Goal: Transaction & Acquisition: Book appointment/travel/reservation

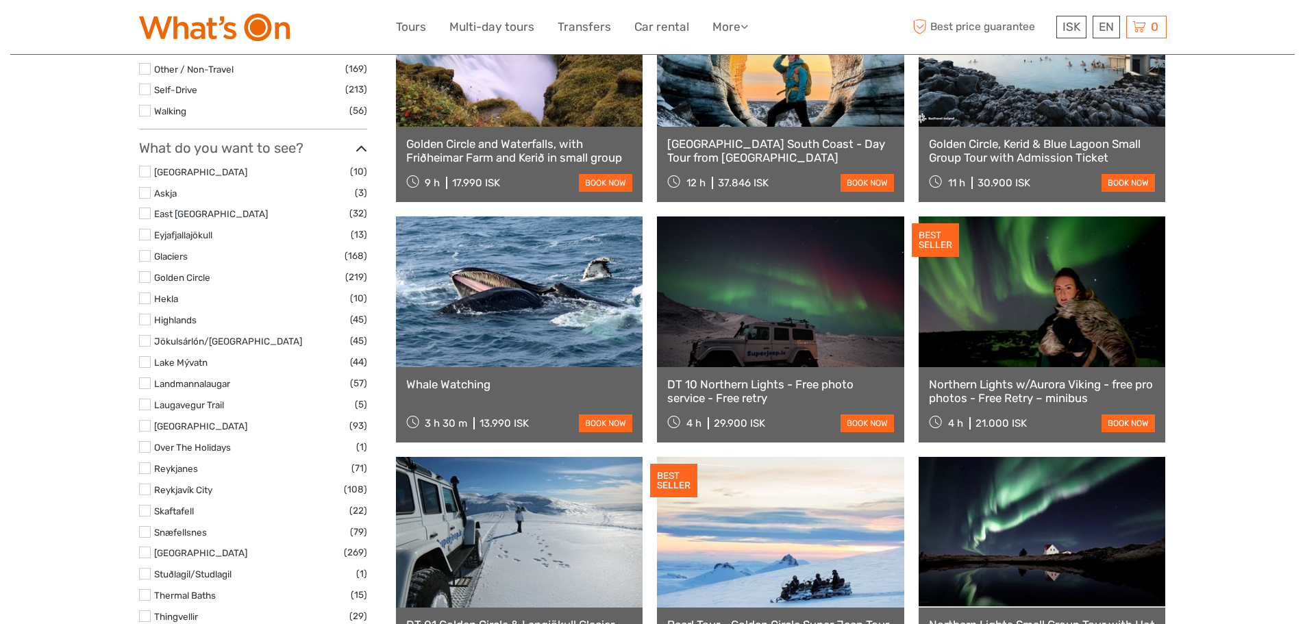
scroll to position [569, 0]
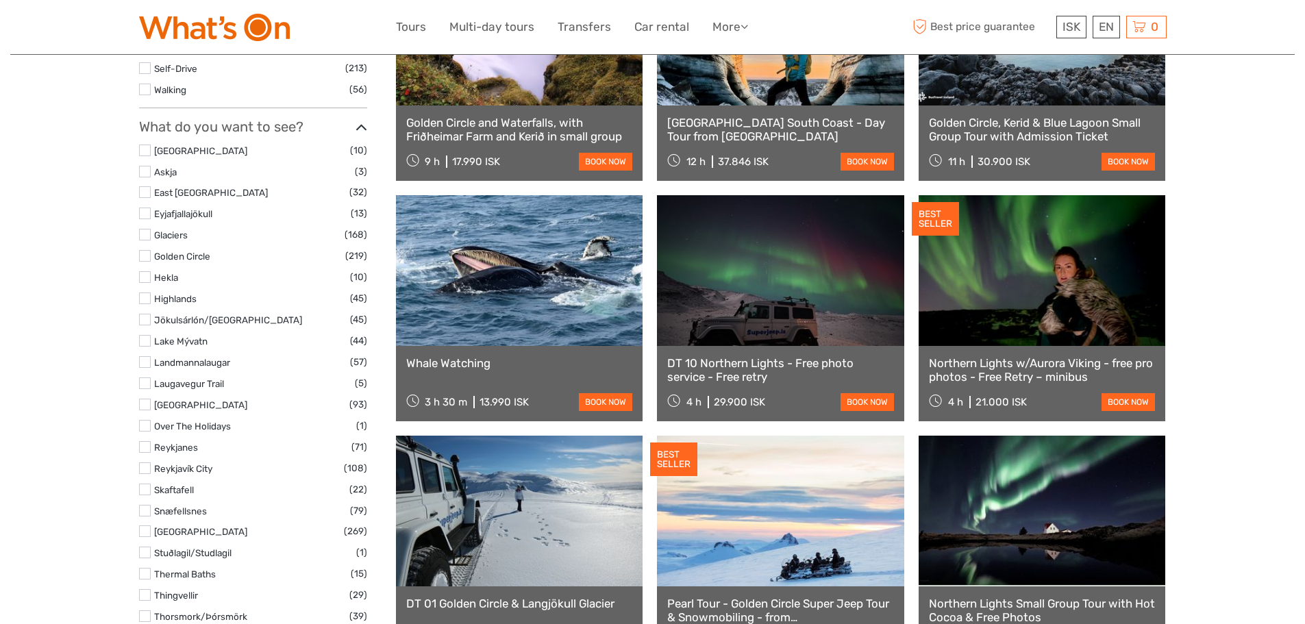
select select
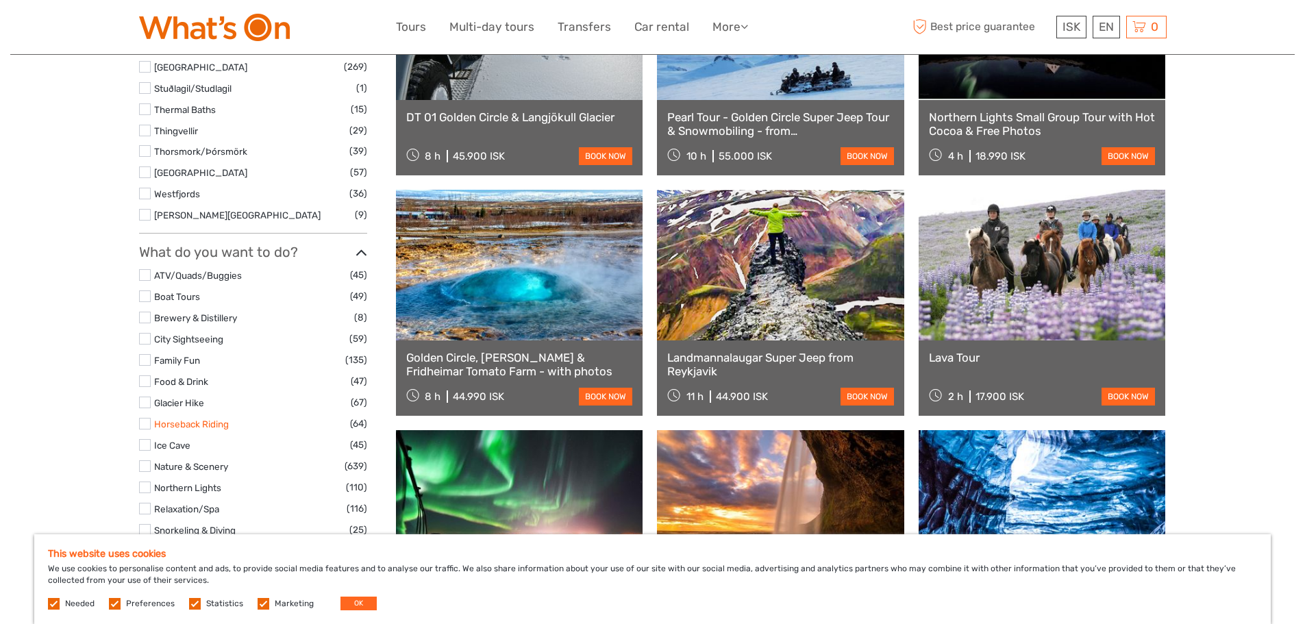
scroll to position [1049, 0]
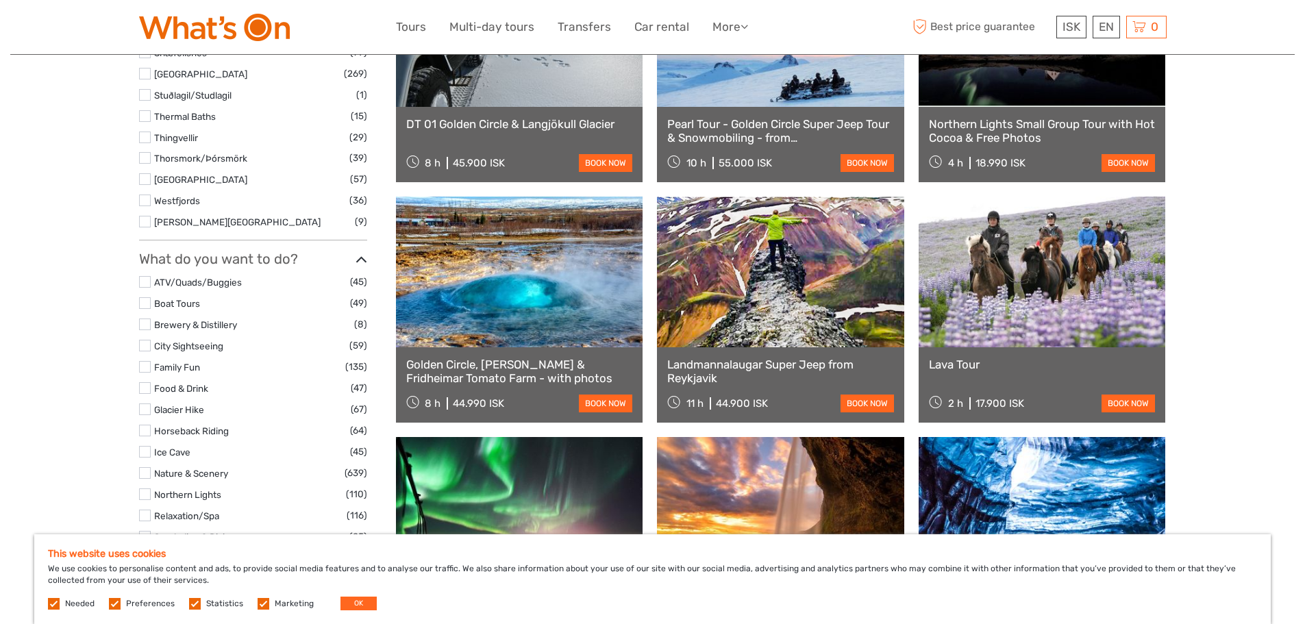
click at [142, 348] on label at bounding box center [145, 346] width 12 height 12
click at [0, 0] on input "checkbox" at bounding box center [0, 0] width 0 height 0
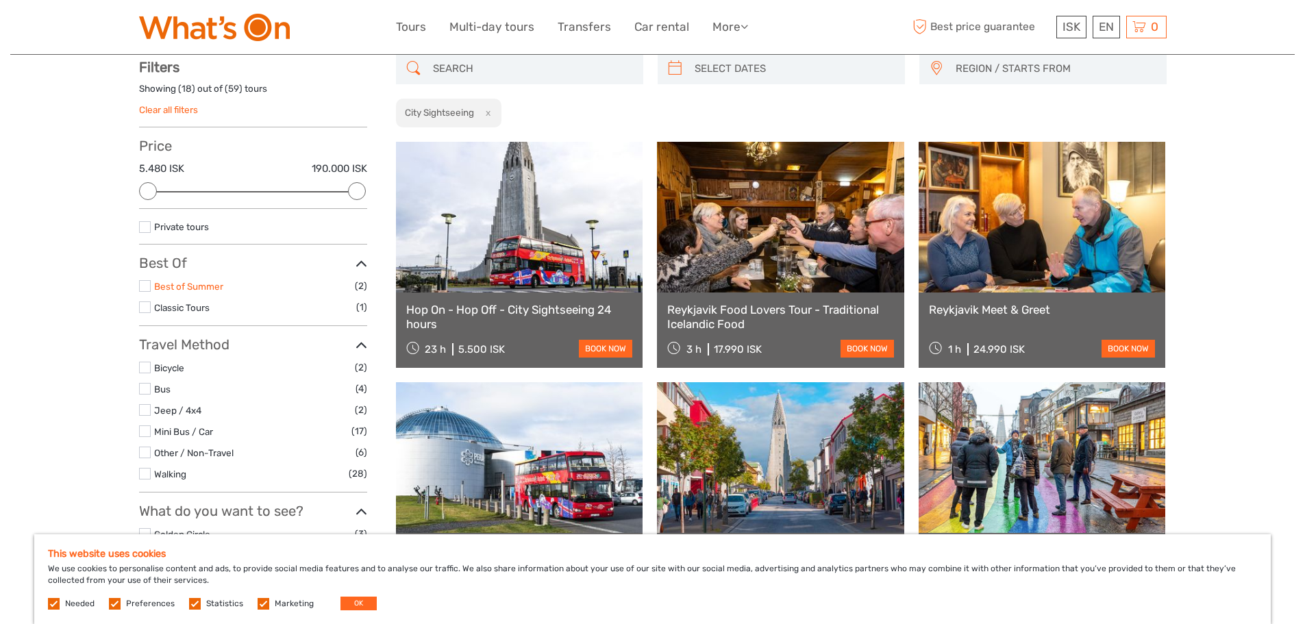
scroll to position [78, 0]
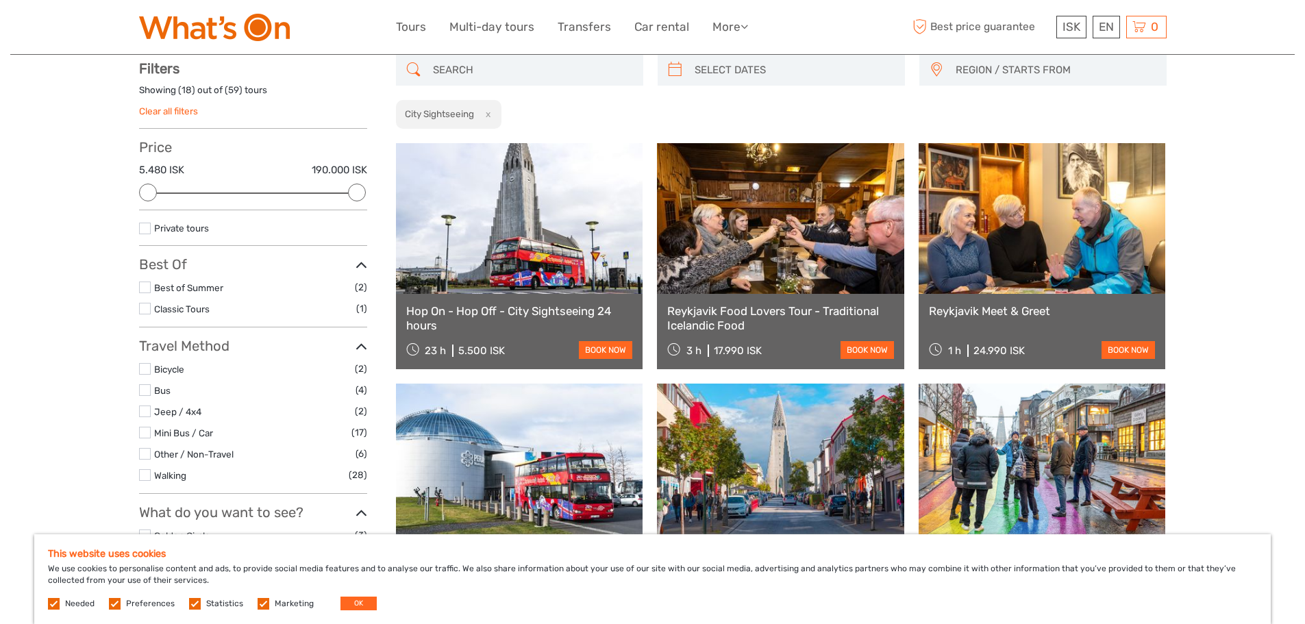
click at [145, 367] on label at bounding box center [145, 369] width 12 height 12
click at [0, 0] on input "checkbox" at bounding box center [0, 0] width 0 height 0
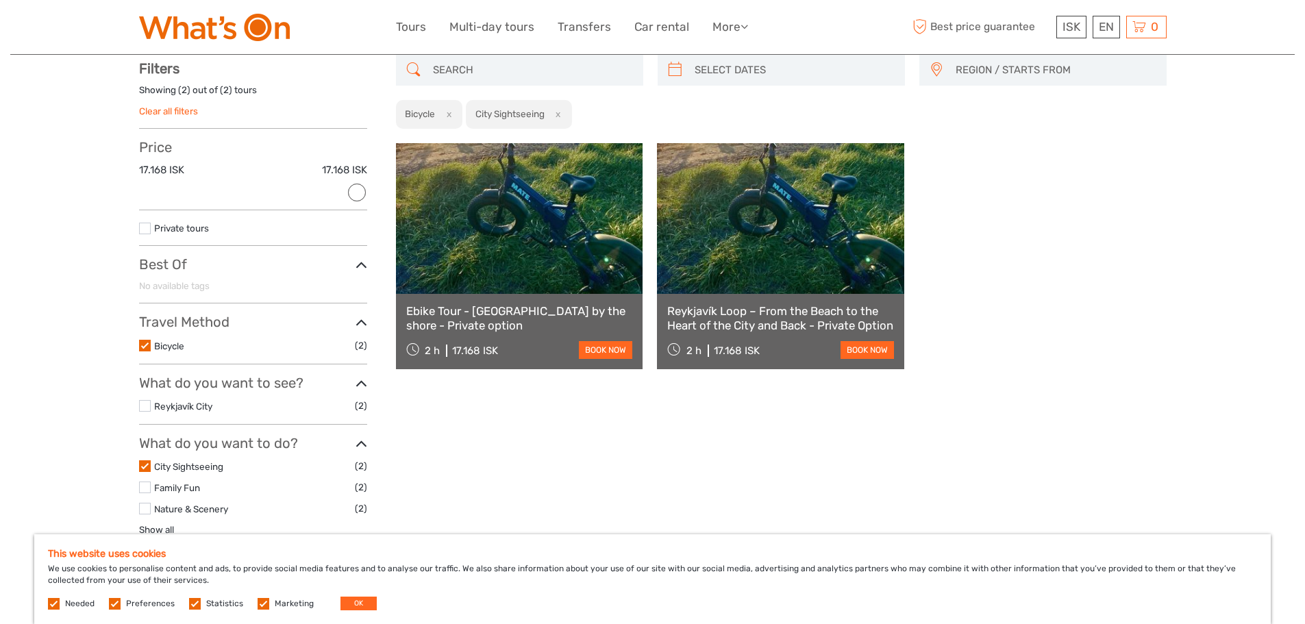
click at [720, 318] on link "Reykjavík Loop – From the Beach to the Heart of the City and Back - Private Opt…" at bounding box center [780, 318] width 227 height 28
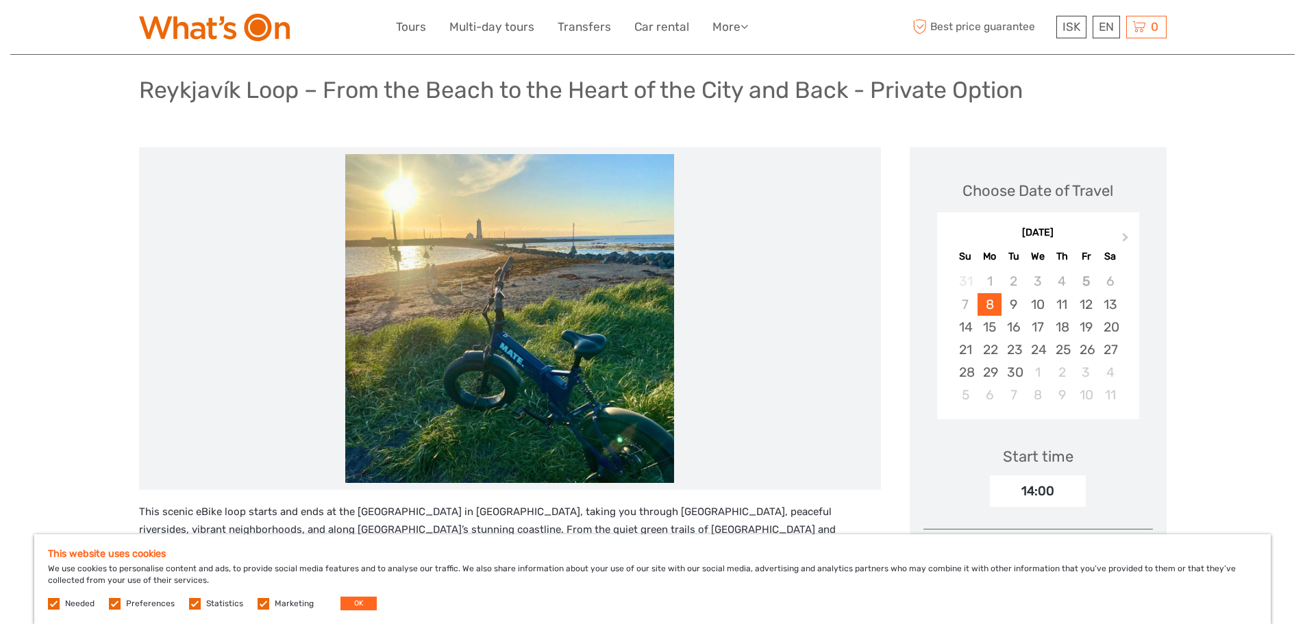
scroll to position [68, 0]
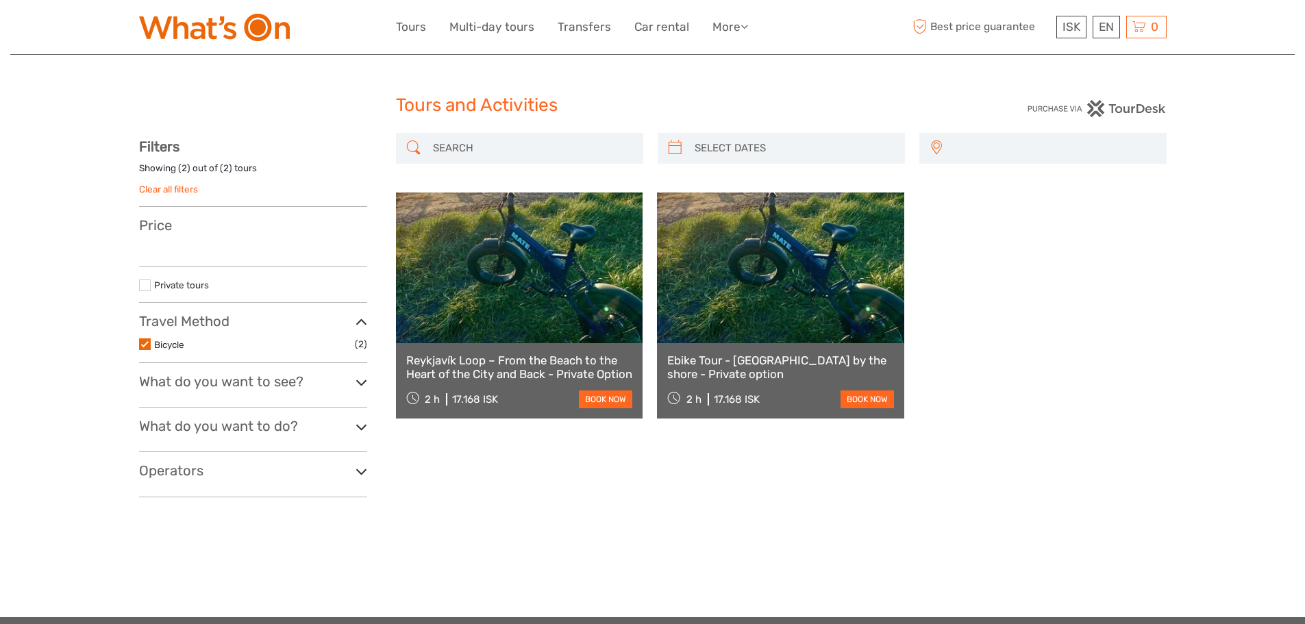
select select
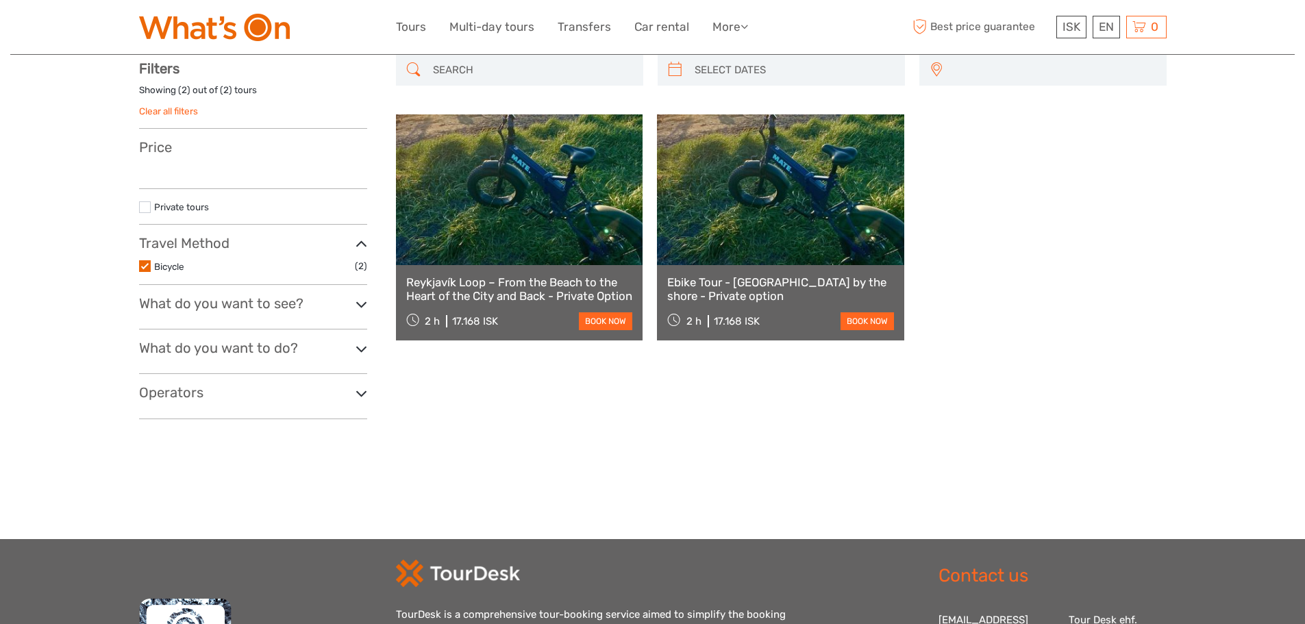
select select
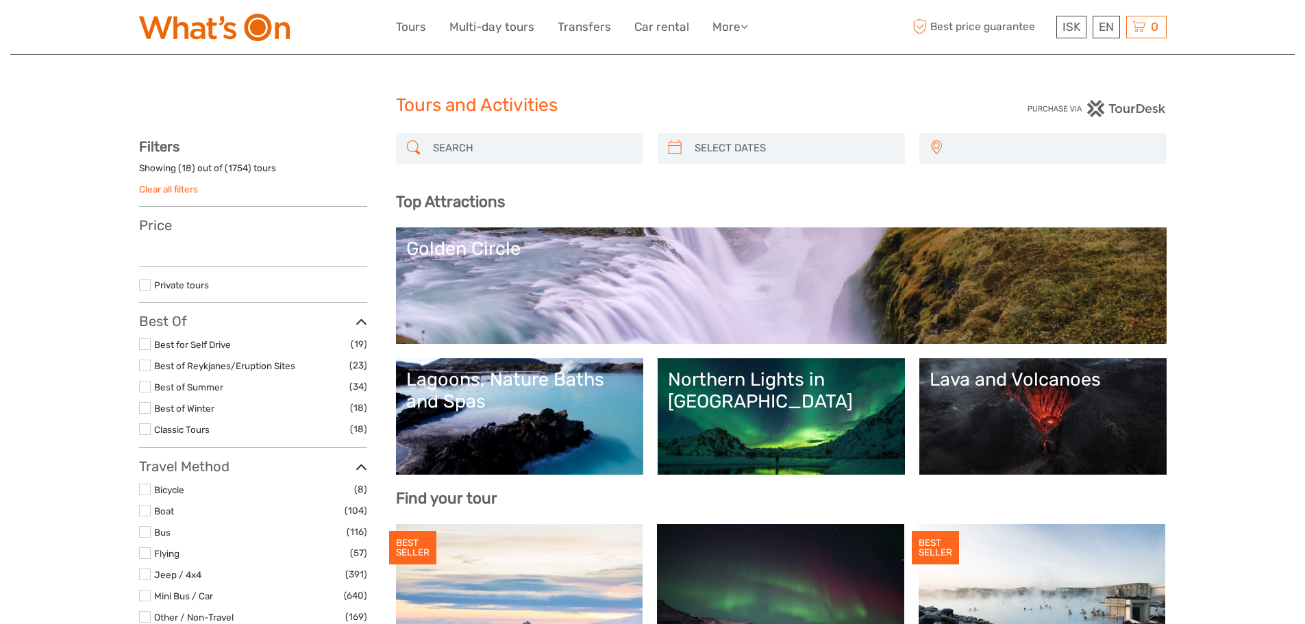
select select
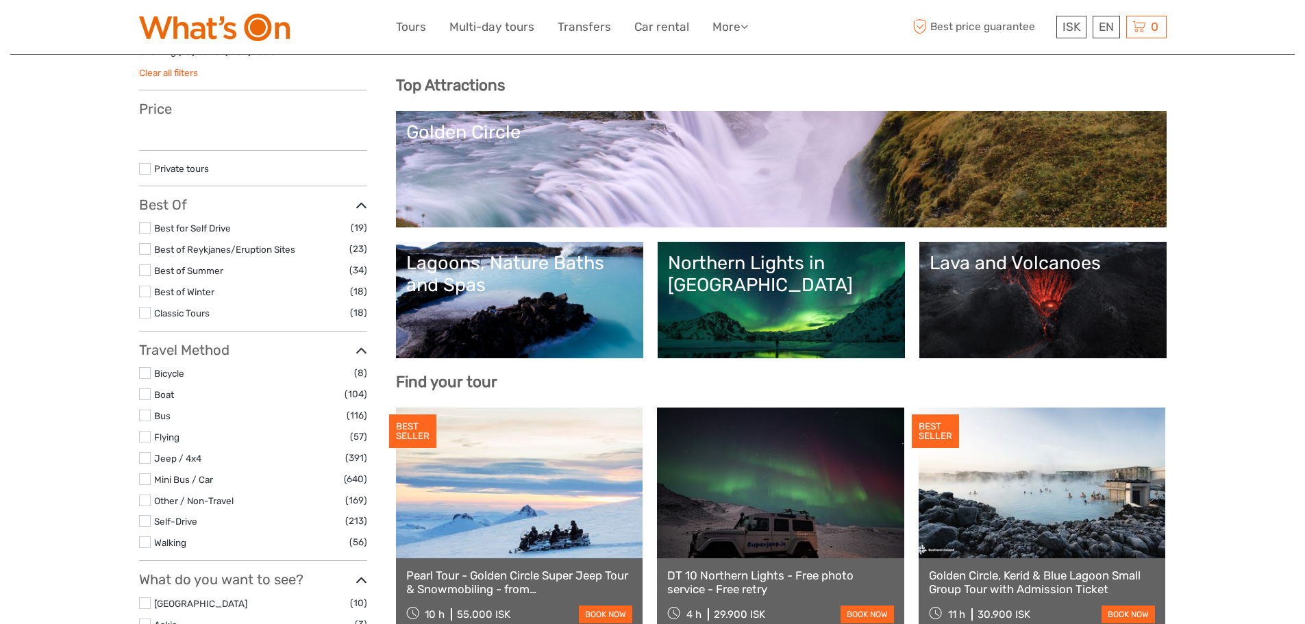
select select
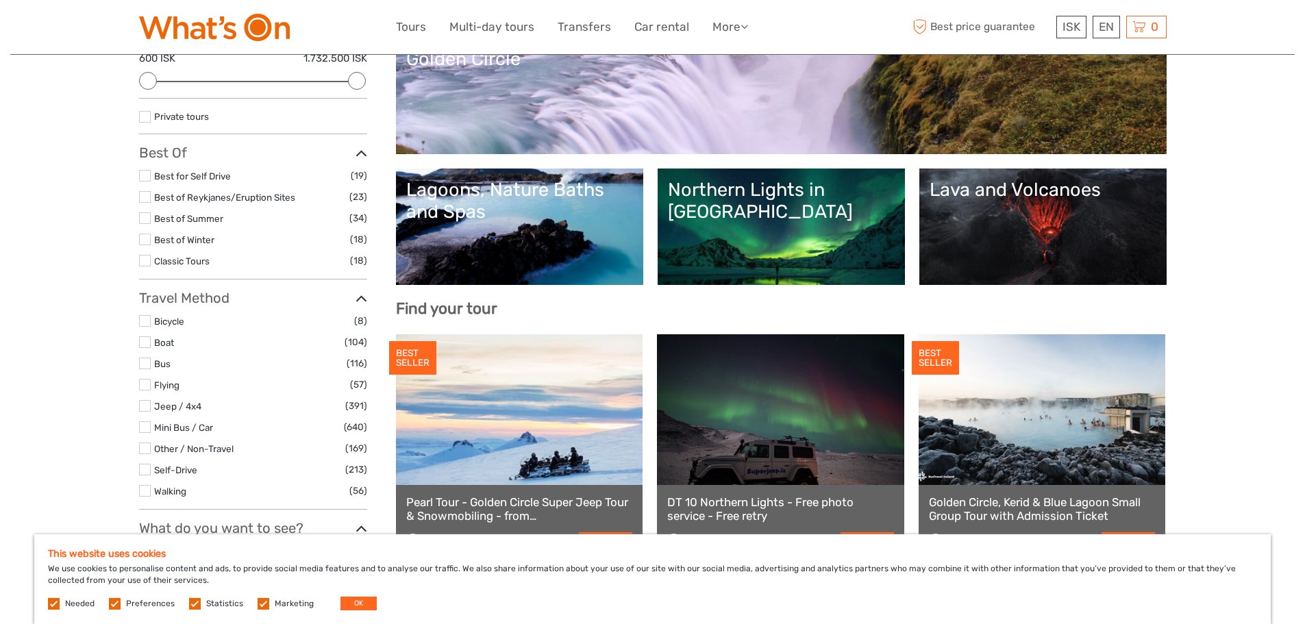
scroll to position [205, 0]
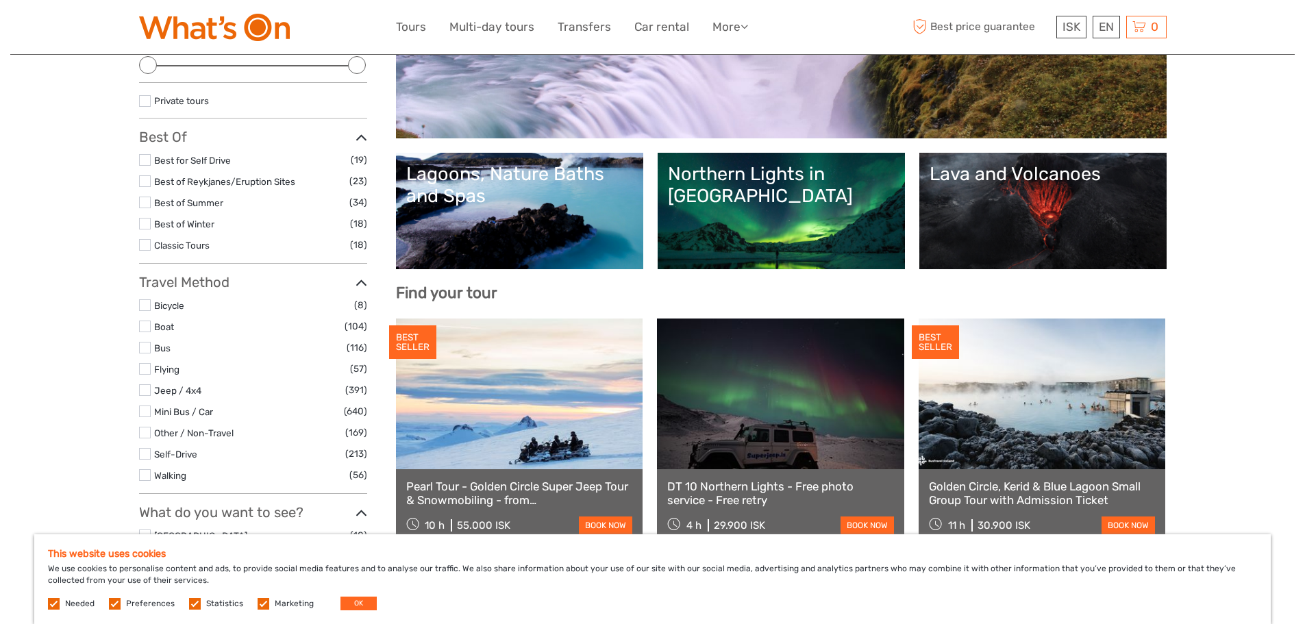
click at [144, 304] on label at bounding box center [145, 305] width 12 height 12
click at [0, 0] on input "checkbox" at bounding box center [0, 0] width 0 height 0
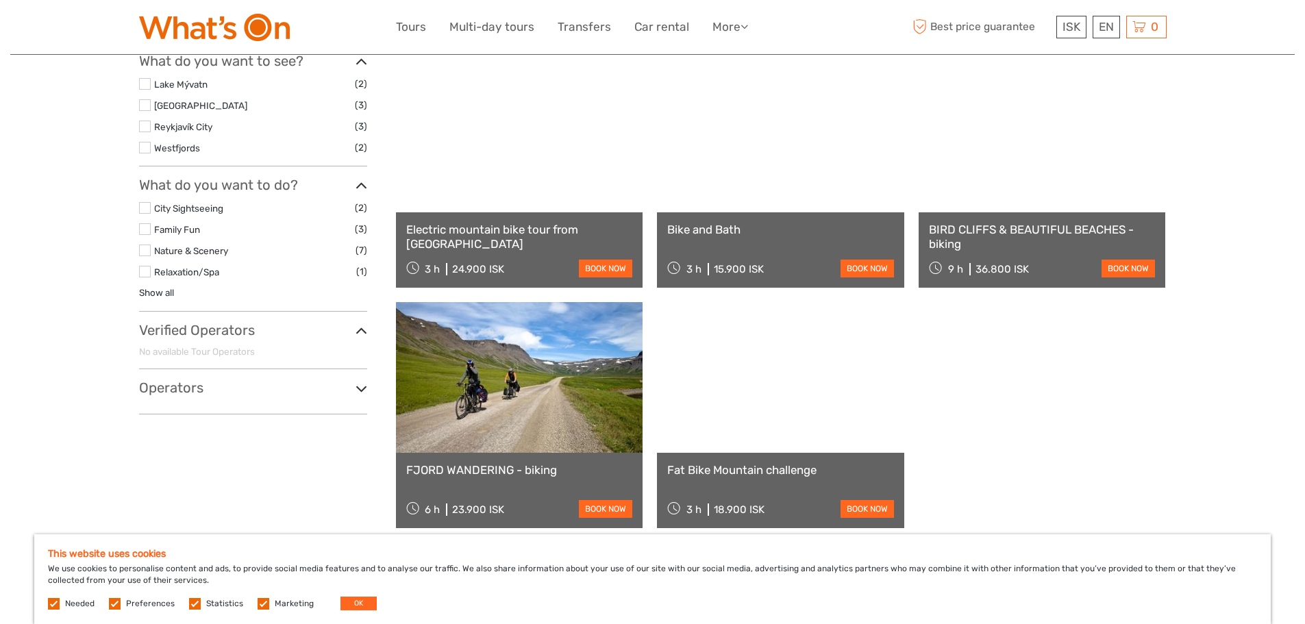
scroll to position [421, 0]
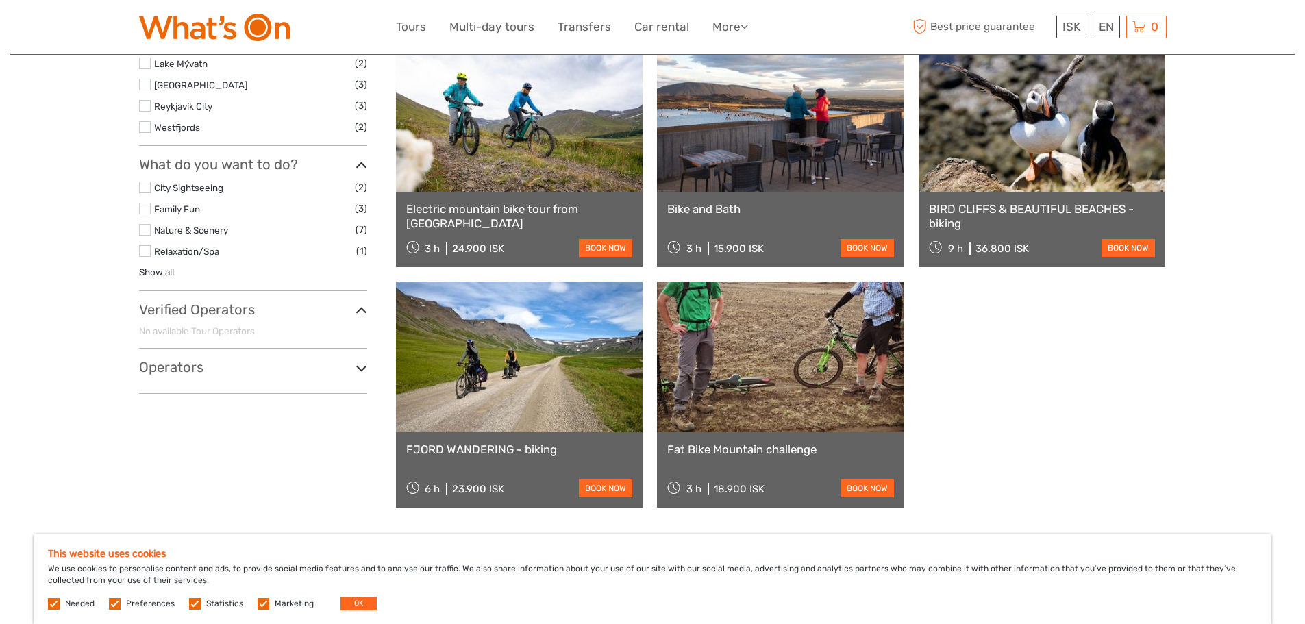
click at [145, 185] on label at bounding box center [145, 188] width 12 height 12
click at [0, 0] on input "checkbox" at bounding box center [0, 0] width 0 height 0
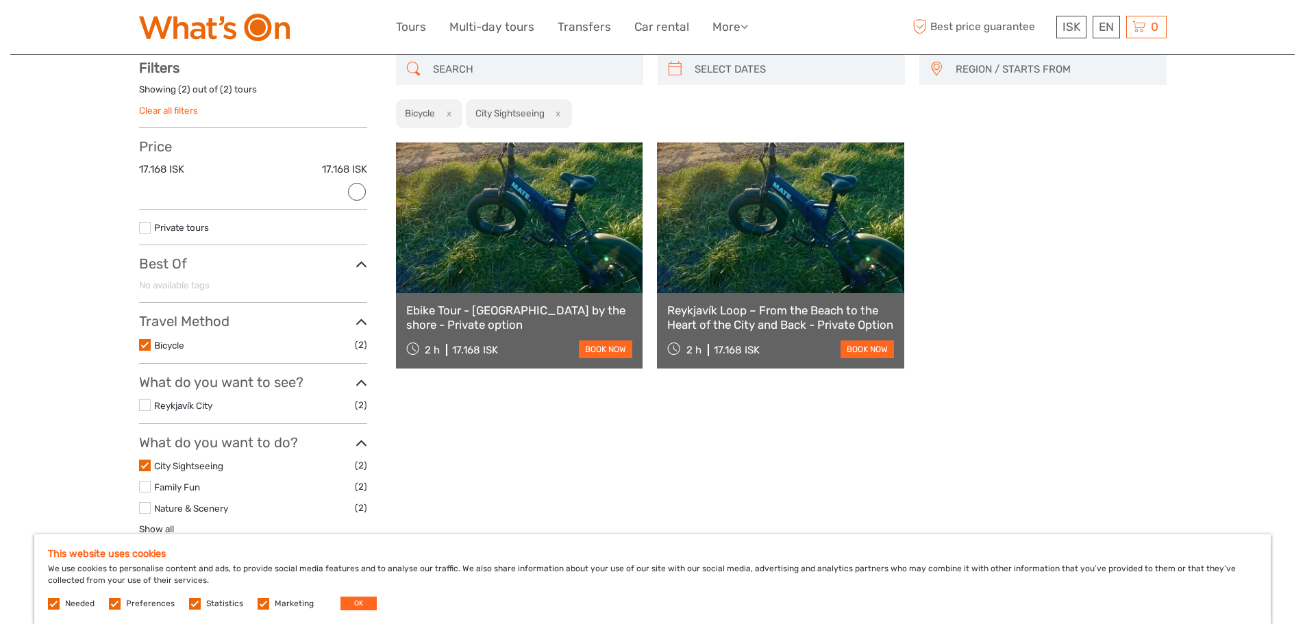
scroll to position [78, 0]
click at [799, 313] on link "Reykjavík Loop – From the Beach to the Heart of the City and Back - Private Opt…" at bounding box center [780, 318] width 227 height 28
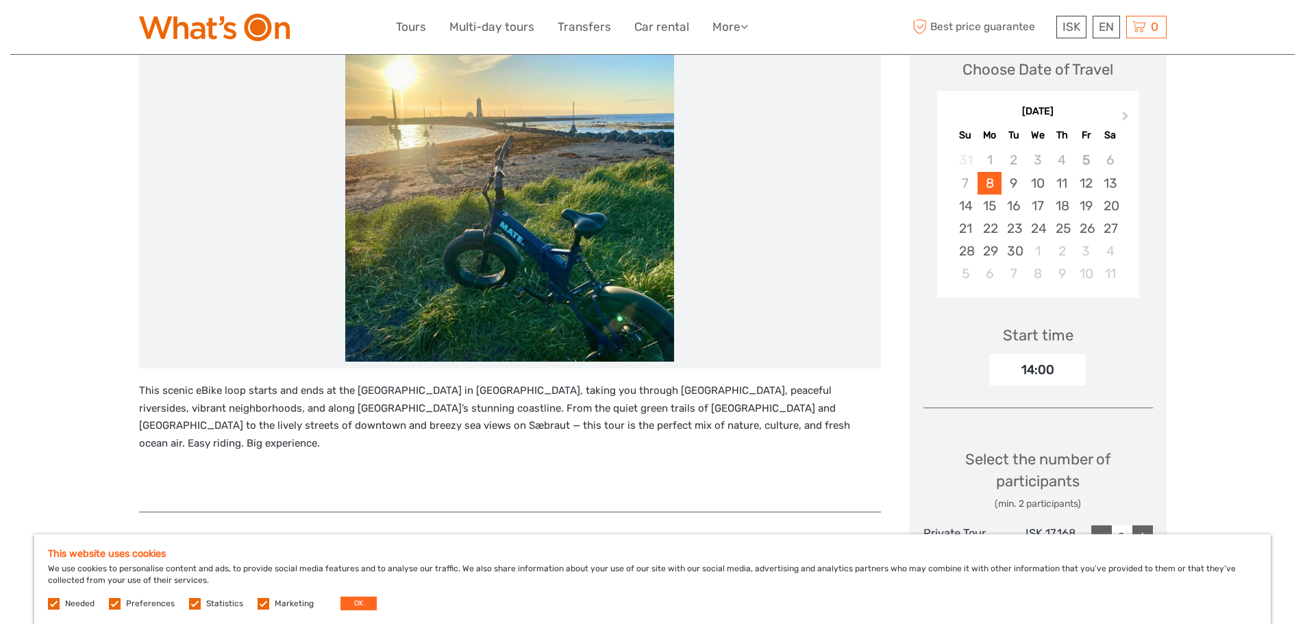
scroll to position [68, 0]
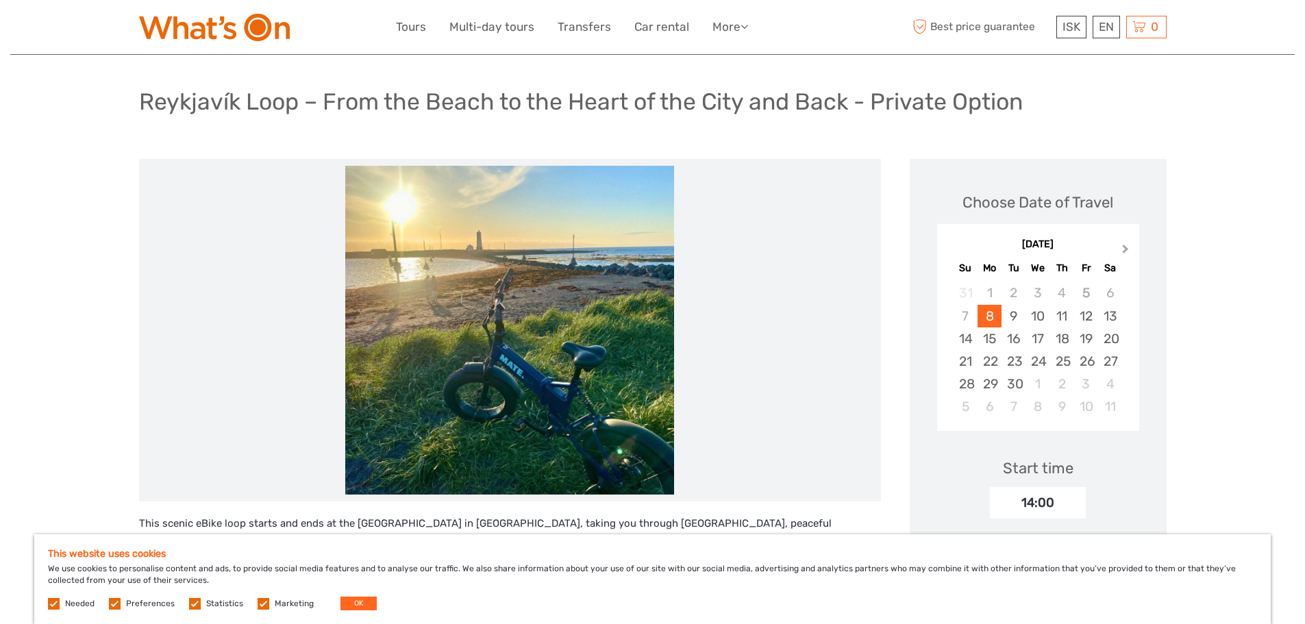
click at [1125, 249] on span "Next Month" at bounding box center [1125, 252] width 0 height 20
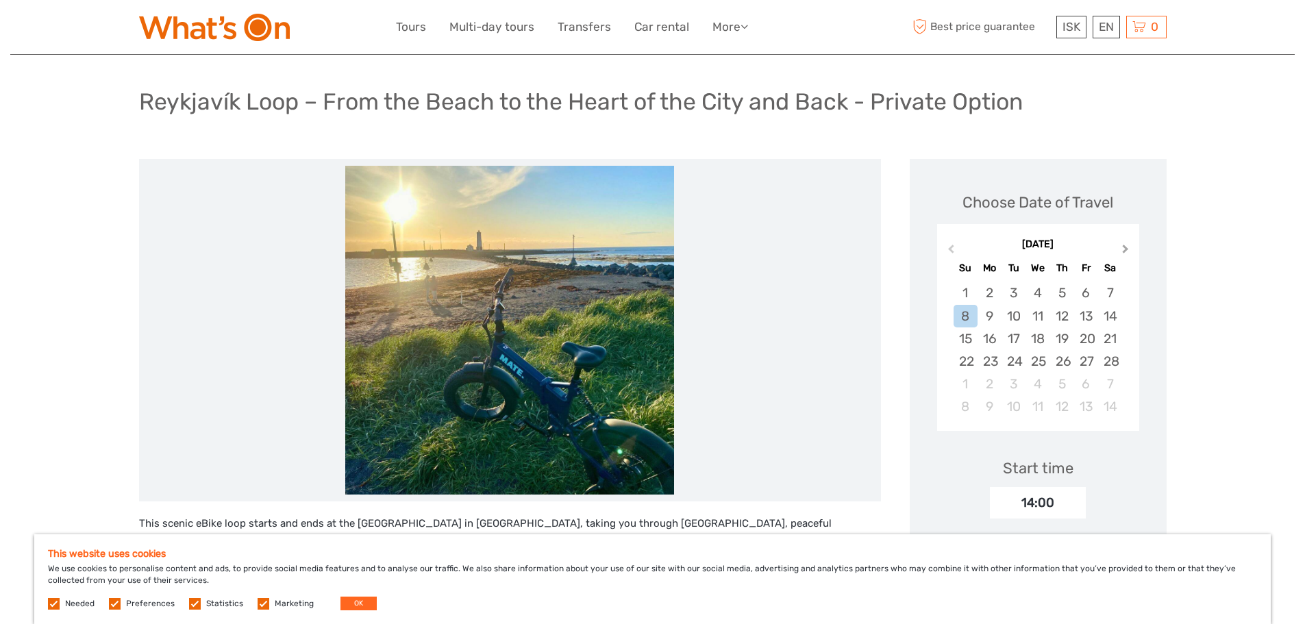
click at [1125, 249] on span "Next Month" at bounding box center [1125, 252] width 0 height 20
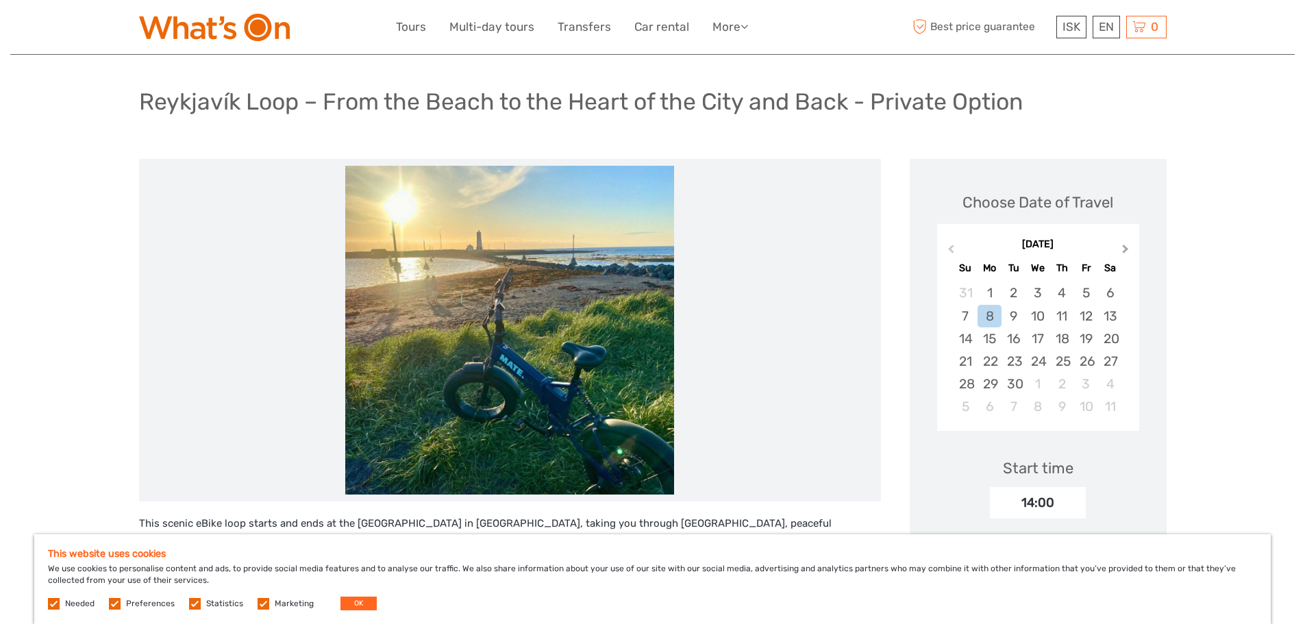
click at [1125, 249] on span "Next Month" at bounding box center [1125, 252] width 0 height 20
click at [951, 249] on span "Previous Month" at bounding box center [951, 252] width 0 height 20
click at [1064, 342] on div "13" at bounding box center [1062, 338] width 24 height 23
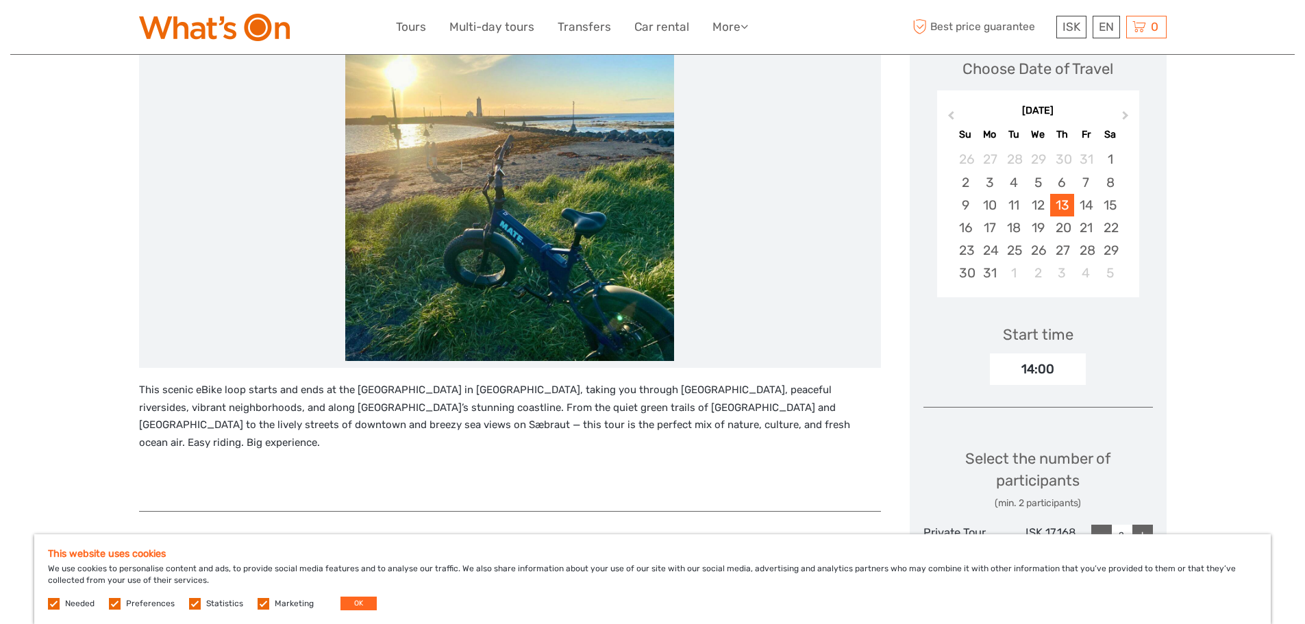
scroll to position [0, 0]
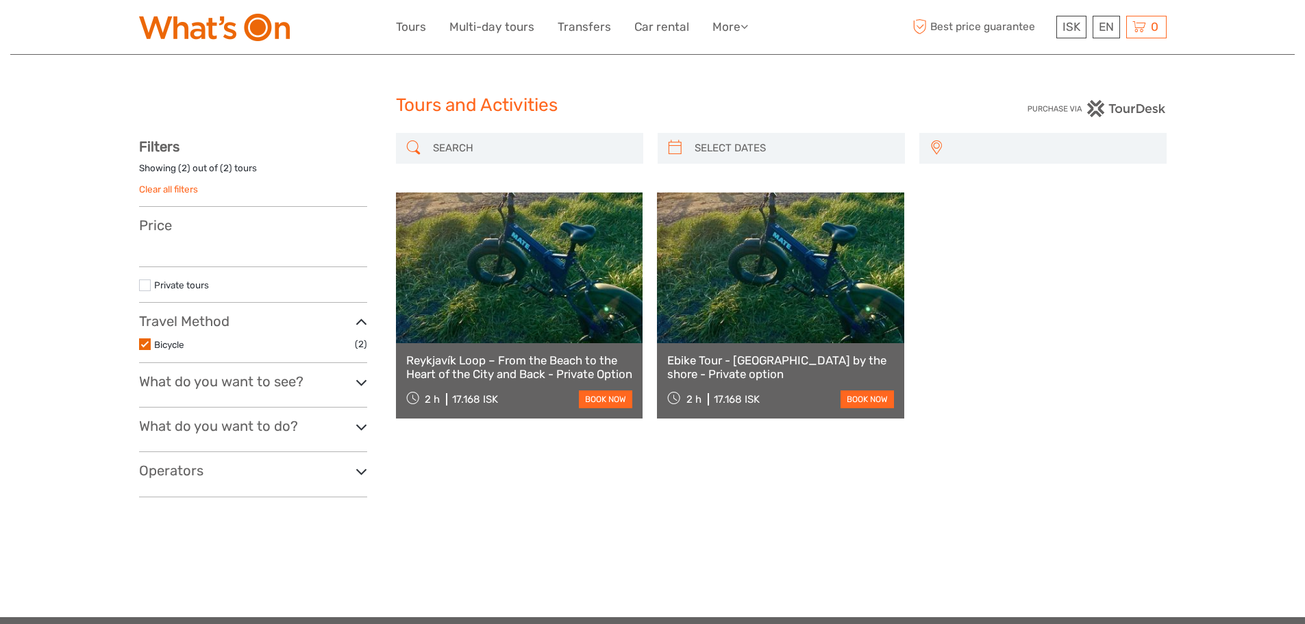
select select
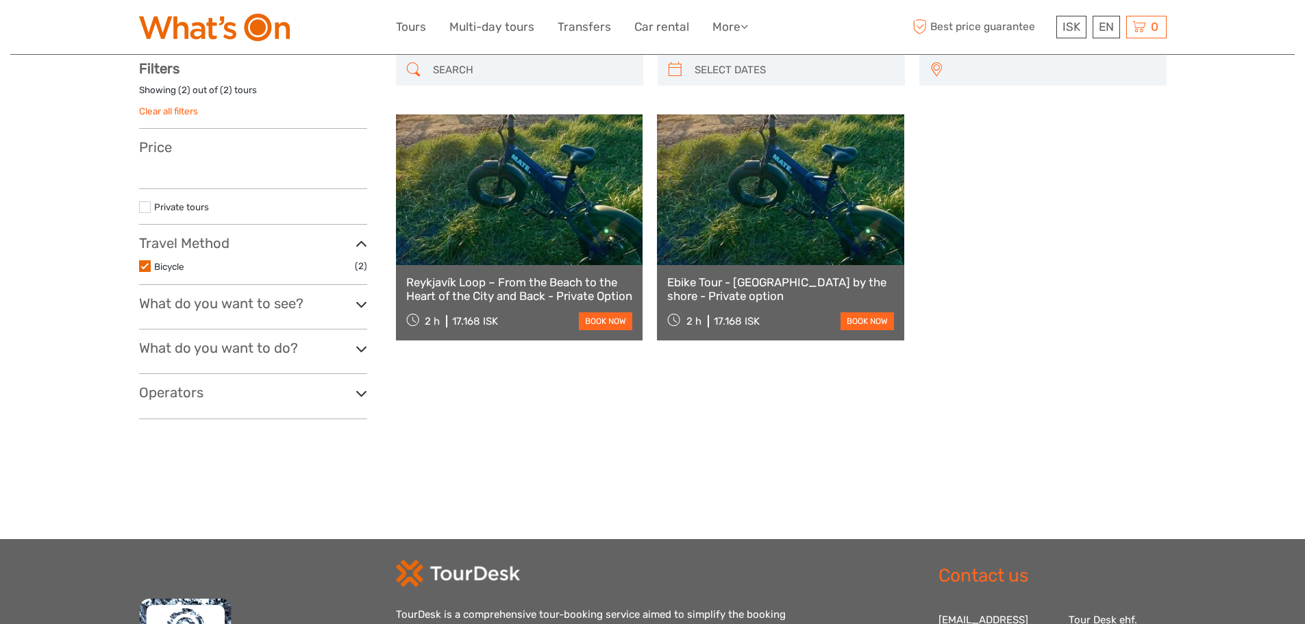
scroll to position [134, 0]
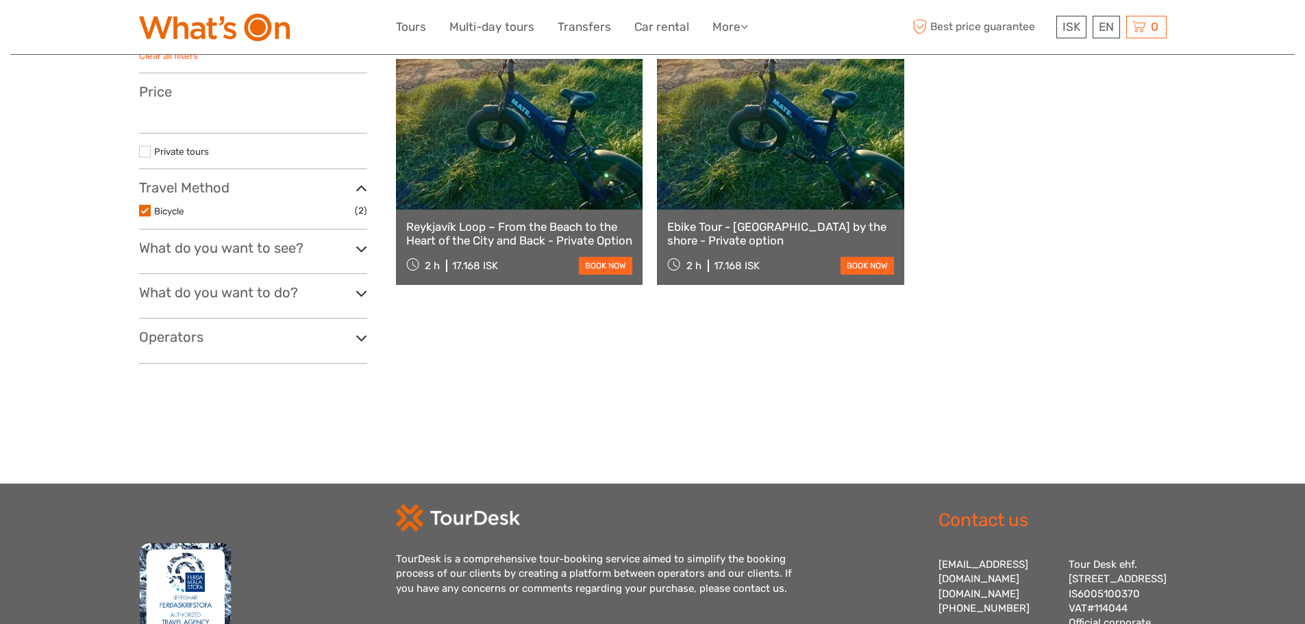
select select
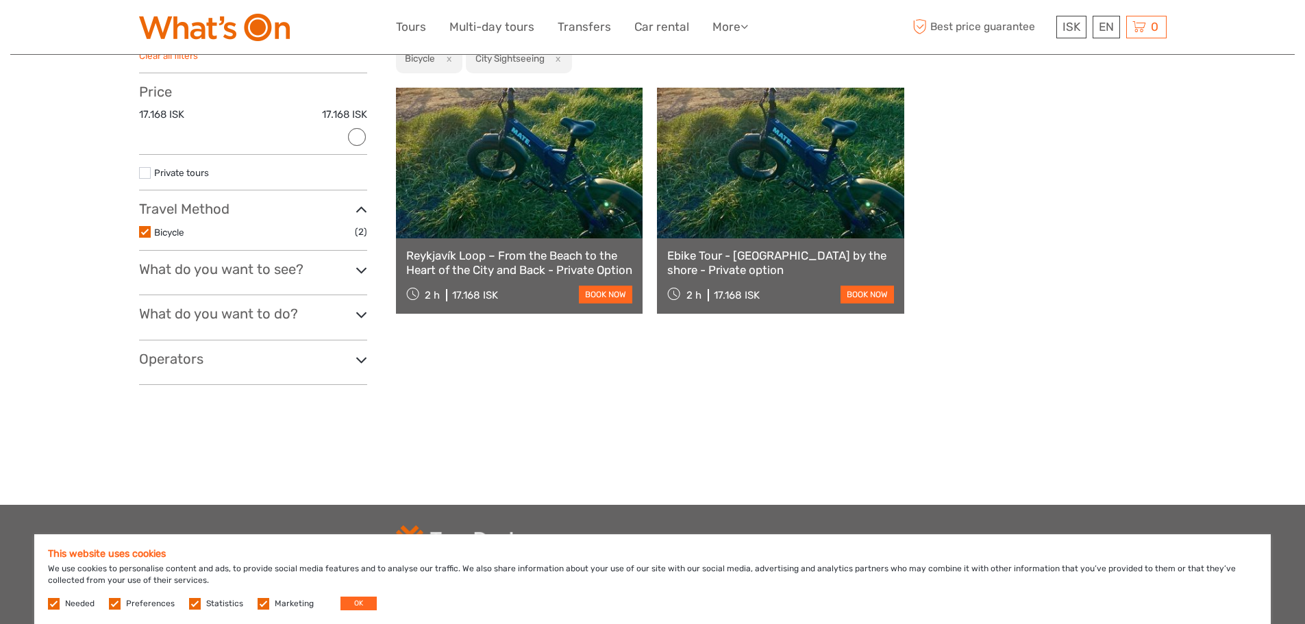
scroll to position [0, 0]
